Goal: Book appointment/travel/reservation

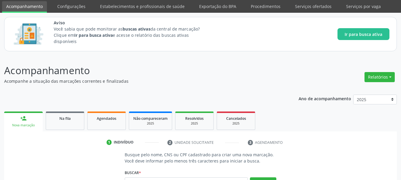
scroll to position [15, 0]
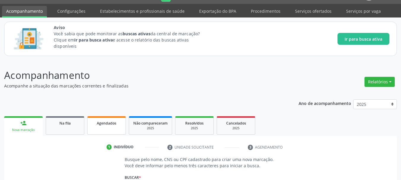
click at [108, 121] on span "Agendados" at bounding box center [107, 123] width 20 height 5
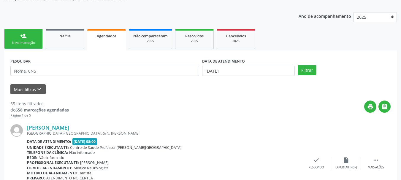
scroll to position [117, 0]
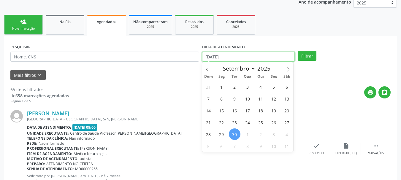
click at [253, 56] on input "[DATE]" at bounding box center [248, 57] width 93 height 10
click at [288, 69] on icon at bounding box center [288, 69] width 4 height 4
select select "9"
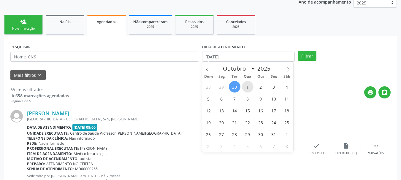
click at [246, 87] on span "1" at bounding box center [248, 87] width 12 height 12
type input "01/10/2025"
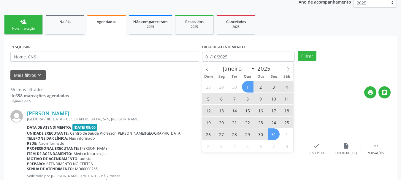
click at [272, 135] on span "31" at bounding box center [274, 135] width 12 height 12
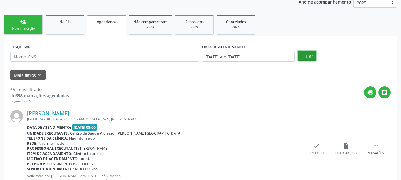
click at [307, 54] on button "Filtrar" at bounding box center [307, 56] width 19 height 10
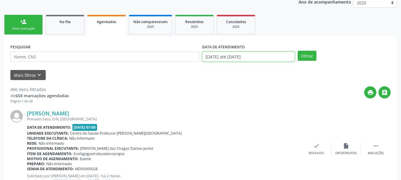
click at [280, 57] on input "[DATE] até [DATE]" at bounding box center [248, 57] width 93 height 10
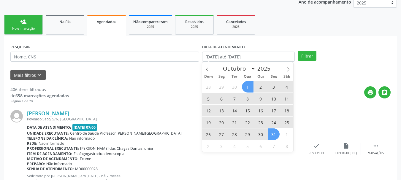
click at [247, 87] on span "1" at bounding box center [248, 87] width 12 height 12
type input "01/10/2025"
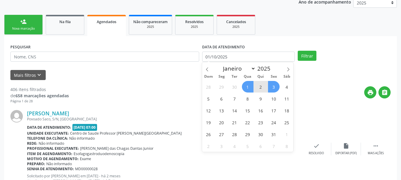
click at [276, 89] on span "3" at bounding box center [274, 87] width 12 height 12
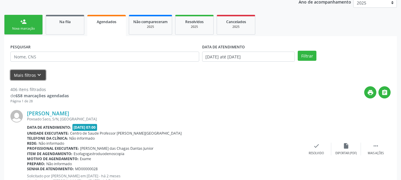
click at [31, 73] on button "Mais filtros keyboard_arrow_down" at bounding box center [27, 75] width 35 height 10
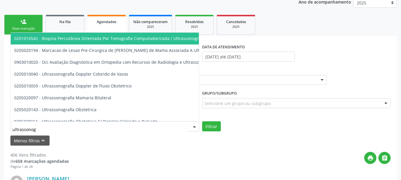
type input "ultrassonogr"
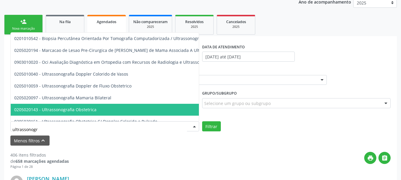
click at [52, 108] on span "0205020143 - Ultrassonografia Obstetrica" at bounding box center [55, 110] width 82 height 6
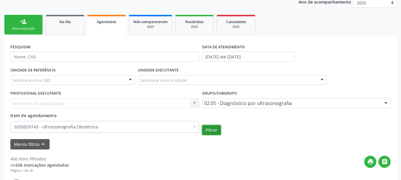
click at [214, 128] on button "Filtrar" at bounding box center [211, 130] width 19 height 10
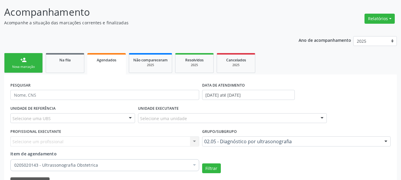
scroll to position [67, 0]
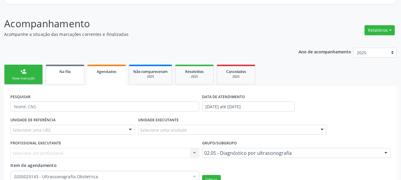
click at [68, 71] on span "Na fila" at bounding box center [64, 71] width 11 height 5
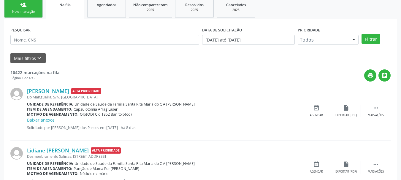
scroll to position [158, 0]
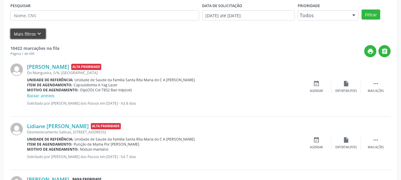
click at [31, 35] on button "Mais filtros keyboard_arrow_down" at bounding box center [27, 34] width 35 height 10
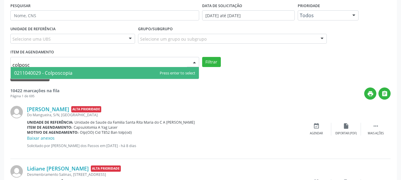
type input "colposco"
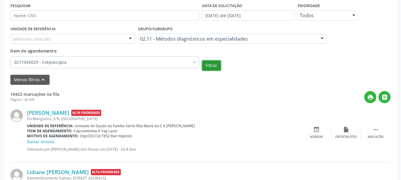
click at [213, 66] on button "Filtrar" at bounding box center [211, 66] width 19 height 10
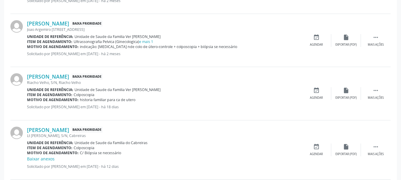
scroll to position [313, 0]
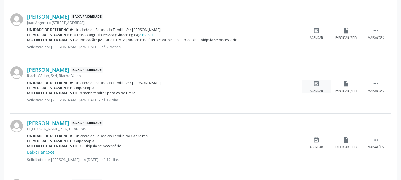
click at [315, 86] on icon "event_available" at bounding box center [316, 83] width 7 height 7
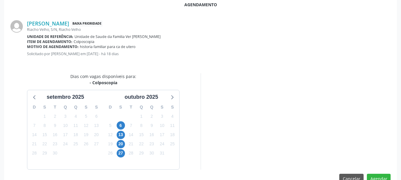
scroll to position [172, 0]
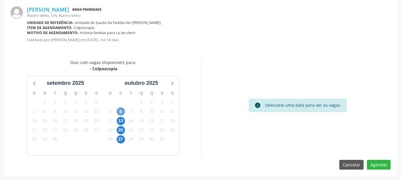
click at [123, 110] on span "6" at bounding box center [121, 112] width 8 height 8
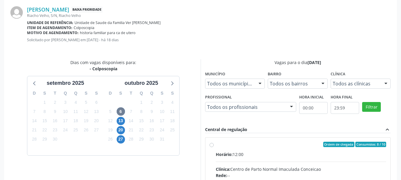
click at [286, 155] on div "Horário: 12:00" at bounding box center [301, 154] width 171 height 6
click at [214, 147] on input "Ordem de chegada Consumidos: 8 / 10 Horário: 12:00 Clínica: Centro de Parto Nor…" at bounding box center [212, 144] width 4 height 5
radio input "true"
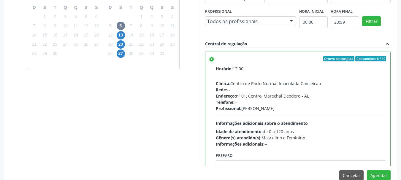
scroll to position [268, 0]
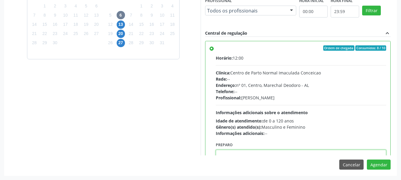
click at [311, 154] on textarea at bounding box center [301, 161] width 171 height 23
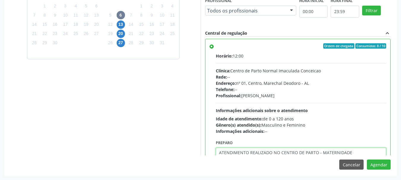
type textarea "ATENDIMENTO REALIZADO NO CENTRO DE PARTO - MATERNIDADE"
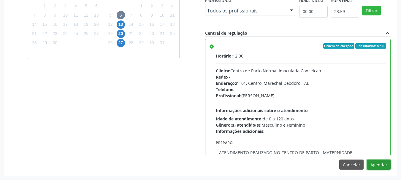
click at [367, 160] on button "Agendar" at bounding box center [379, 165] width 24 height 10
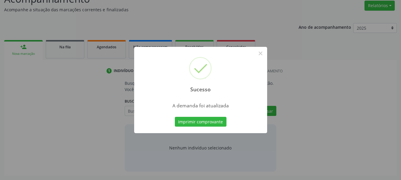
scroll to position [91, 0]
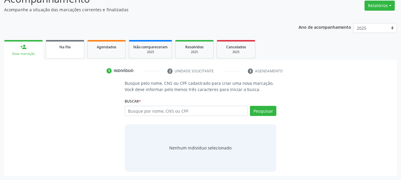
click at [61, 51] on link "Na fila" at bounding box center [65, 49] width 39 height 18
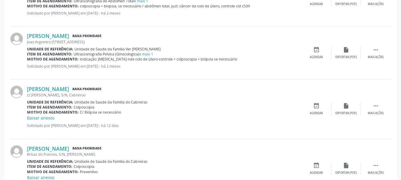
scroll to position [258, 0]
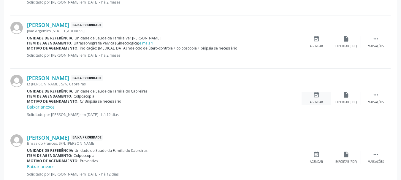
click at [305, 99] on div "event_available Agendar" at bounding box center [317, 98] width 30 height 13
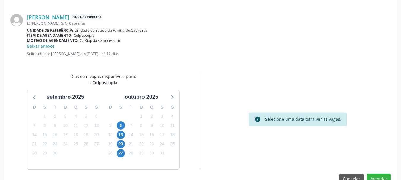
scroll to position [178, 0]
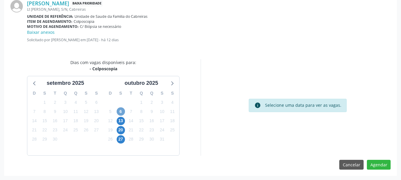
click at [124, 111] on span "6" at bounding box center [121, 112] width 8 height 8
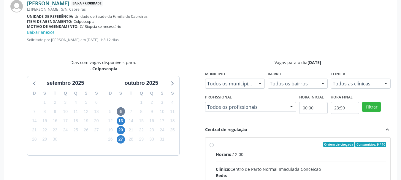
click at [69, 6] on link "[PERSON_NAME]" at bounding box center [48, 3] width 42 height 7
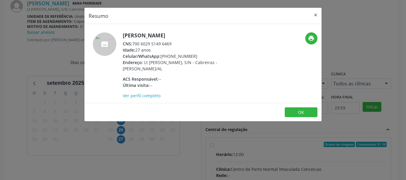
drag, startPoint x: 133, startPoint y: 43, endPoint x: 174, endPoint y: 44, distance: 41.0
click at [174, 44] on div "CNS: 700 6029 5149 6469" at bounding box center [181, 44] width 116 height 6
copy div "700 6029 5149 6469"
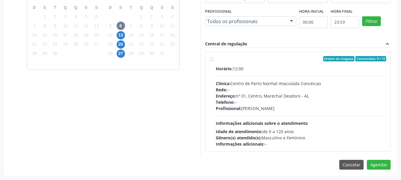
scroll to position [106, 0]
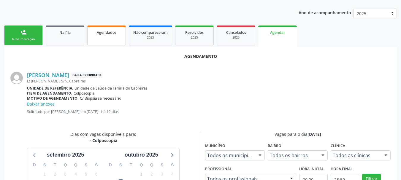
click at [124, 40] on link "Agendados" at bounding box center [106, 36] width 39 height 20
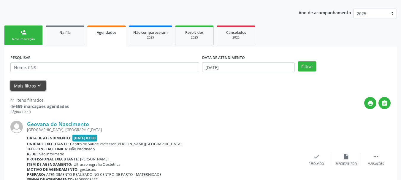
click at [41, 87] on icon "keyboard_arrow_down" at bounding box center [39, 86] width 7 height 7
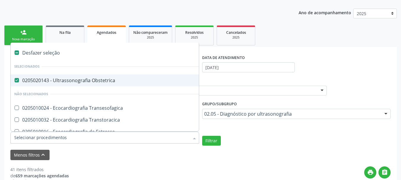
click at [85, 141] on div at bounding box center [104, 138] width 189 height 12
click at [91, 82] on div "0205020143 - Ultrassonografia Obstetrica" at bounding box center [137, 80] width 246 height 5
checkbox Obstetrica "false"
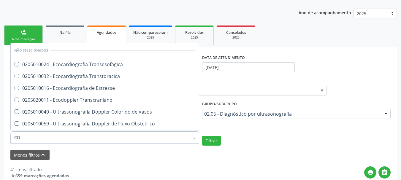
type input "C"
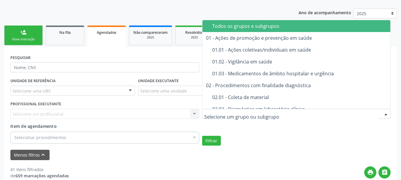
click at [240, 110] on div at bounding box center [296, 114] width 189 height 10
click at [235, 31] on span "Todos os grupos e subgrupos" at bounding box center [310, 26] width 214 height 12
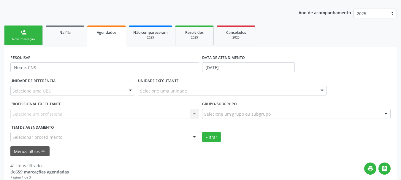
click at [149, 132] on div "Item de agendamento Selecionar procedimento 0304070076 - .Quimioterapia de Leuc…" at bounding box center [104, 132] width 189 height 19
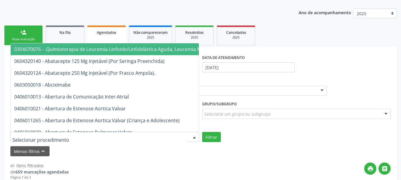
click at [149, 135] on div at bounding box center [104, 137] width 189 height 10
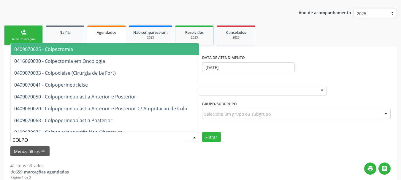
type input "COLPOS"
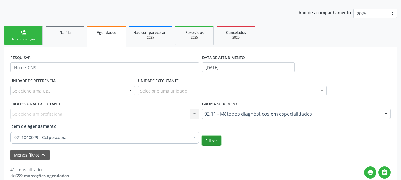
click at [202, 136] on button "Filtrar" at bounding box center [211, 141] width 19 height 10
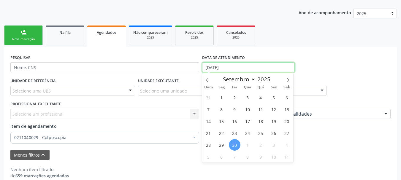
click at [222, 66] on input "[DATE]" at bounding box center [248, 67] width 93 height 10
click at [223, 157] on span "6" at bounding box center [222, 157] width 12 height 12
type input "[DATE]"
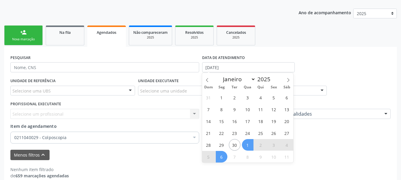
click at [244, 145] on span "1" at bounding box center [248, 145] width 12 height 12
select select "9"
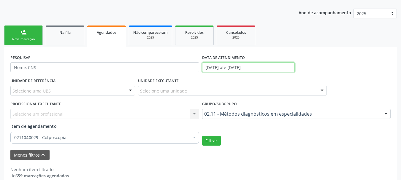
click at [239, 70] on input "[DATE] até [DATE]" at bounding box center [248, 67] width 93 height 10
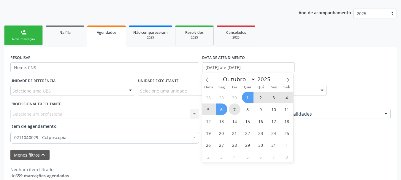
click at [233, 111] on span "7" at bounding box center [235, 110] width 12 height 12
type input "[DATE]"
click at [248, 95] on span "1" at bounding box center [248, 98] width 12 height 12
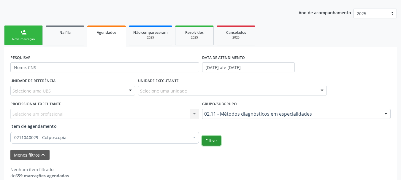
click at [206, 140] on button "Filtrar" at bounding box center [211, 141] width 19 height 10
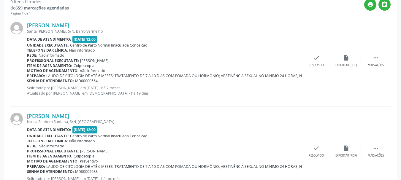
scroll to position [282, 0]
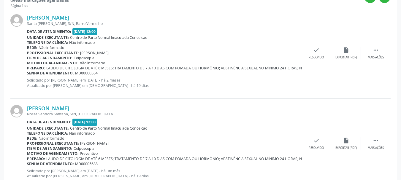
click at [40, 21] on div "Santa [PERSON_NAME], S/N, Barro Vermelho" at bounding box center [164, 23] width 275 height 5
click at [41, 18] on link "[PERSON_NAME]" at bounding box center [48, 17] width 42 height 7
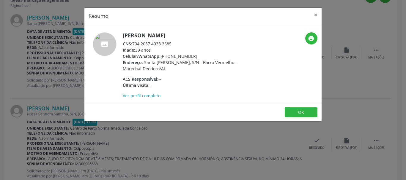
drag, startPoint x: 134, startPoint y: 42, endPoint x: 173, endPoint y: 42, distance: 39.5
click at [173, 42] on div "CNS: 704 2087 4033 3685" at bounding box center [181, 44] width 116 height 6
copy div "704 2087 4033 3685"
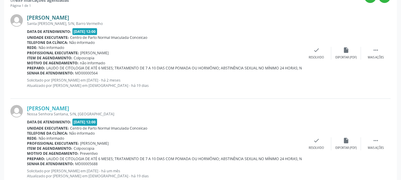
click at [69, 19] on link "[PERSON_NAME]" at bounding box center [48, 17] width 42 height 7
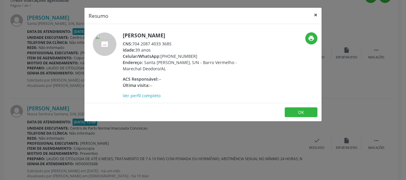
click at [315, 16] on button "×" at bounding box center [315, 15] width 12 height 15
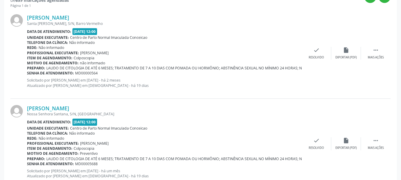
click at [193, 68] on span "LAUDO DE CITOLOGIA DE ATÉ 6 MESES; TRATAMENTO DE 7 A 10 DIAS COM POMADA OU HORM…" at bounding box center [251, 68] width 410 height 5
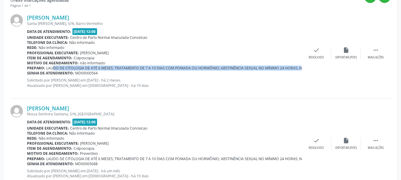
click at [193, 68] on span "LAUDO DE CITOLOGIA DE ATÉ 6 MESES; TRATAMENTO DE 7 A 10 DIAS COM POMADA OU HORM…" at bounding box center [251, 68] width 410 height 5
copy span "LAUDO DE CITOLOGIA DE ATÉ 6 MESES; TRATAMENTO DE 7 A 10 DIAS COM POMADA OU HORM…"
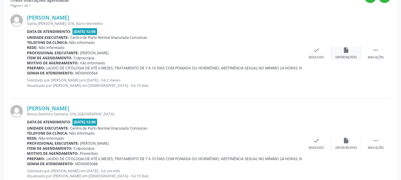
click at [340, 48] on div "insert_drive_file Exportar (PDF)" at bounding box center [346, 53] width 30 height 13
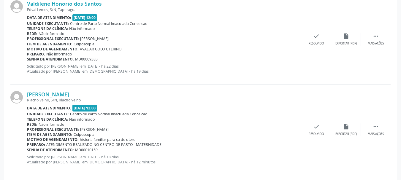
scroll to position [936, 0]
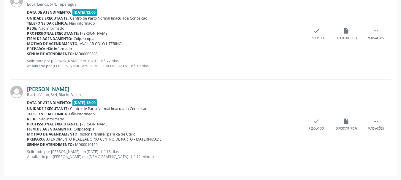
click at [42, 91] on link "[PERSON_NAME]" at bounding box center [48, 89] width 42 height 7
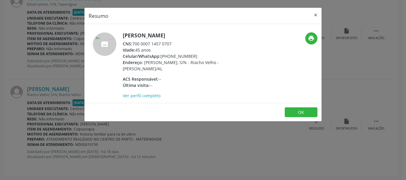
drag, startPoint x: 132, startPoint y: 43, endPoint x: 181, endPoint y: 42, distance: 48.4
click at [181, 42] on div "CNS: 700 0007 1457 0707" at bounding box center [181, 44] width 116 height 6
copy div "700 0007 1457 0707"
click at [47, 79] on div "Resumo × [PERSON_NAME] CNS: 700 0007 1457 0707 Idade: 45 anos Celular/WhatsApp:…" at bounding box center [203, 90] width 406 height 180
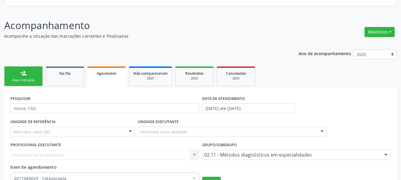
scroll to position [24, 0]
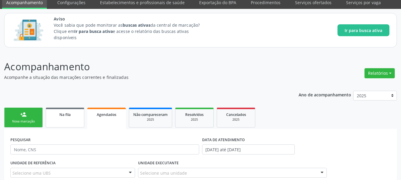
click at [69, 119] on link "Na fila" at bounding box center [65, 118] width 39 height 20
